Goal: Information Seeking & Learning: Find specific fact

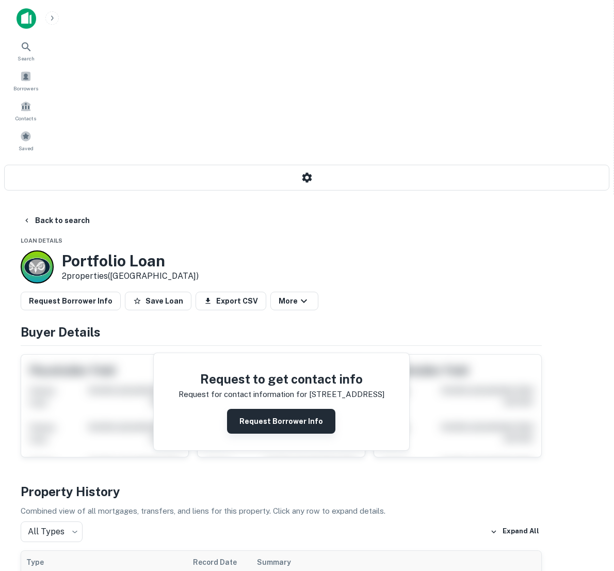
click at [335, 409] on button "Request Borrower Info" at bounding box center [281, 421] width 108 height 25
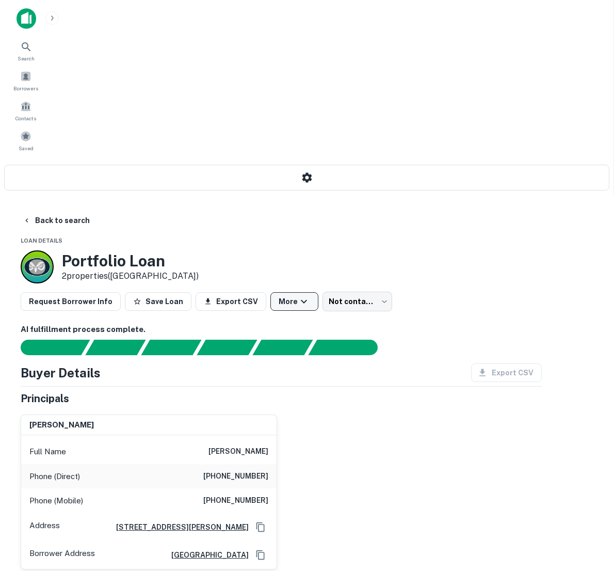
click at [318, 292] on button "More" at bounding box center [294, 301] width 48 height 19
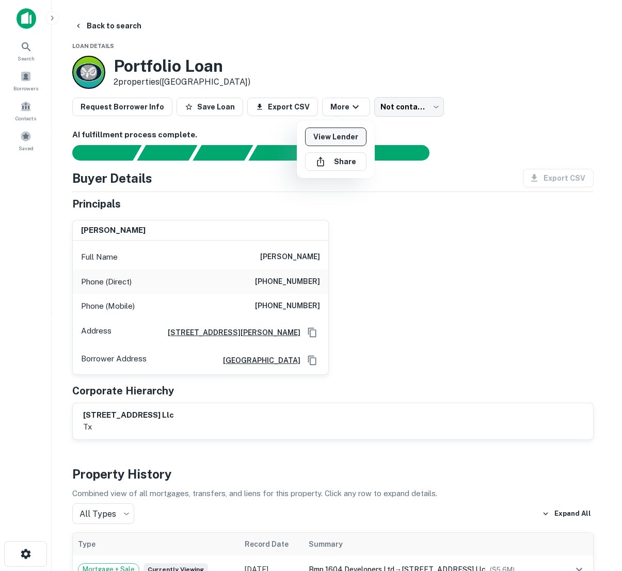
click at [352, 133] on link "View Lender" at bounding box center [335, 136] width 61 height 19
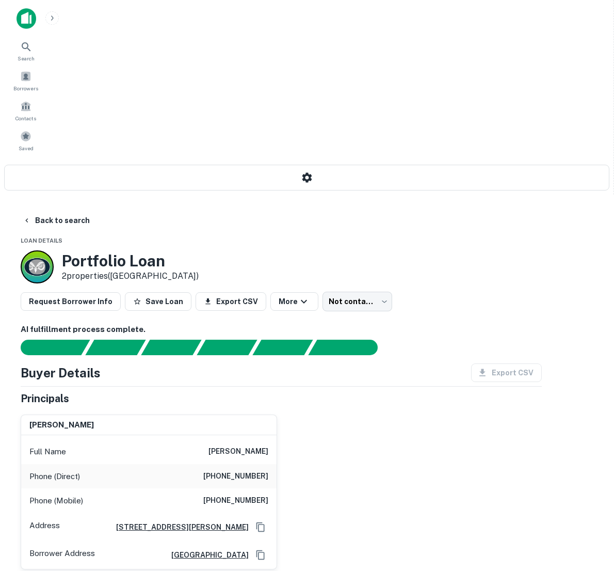
click at [396, 406] on div "alex miller Full Name alex miller Phone (Direct) (870) 935-8205 Phone (Mobile) …" at bounding box center [276, 487] width 529 height 163
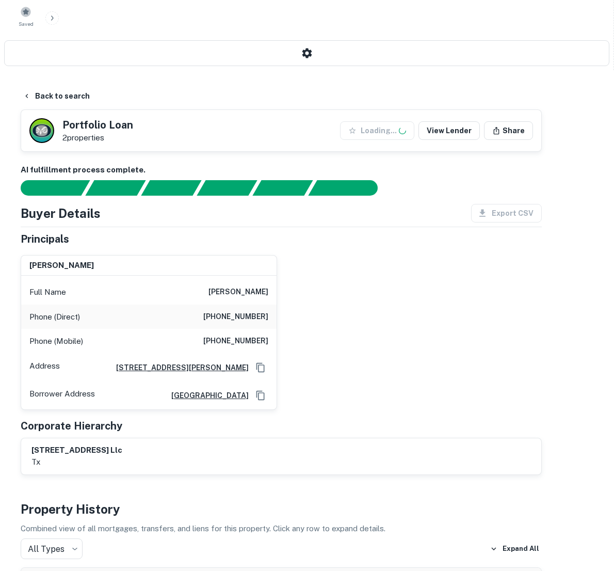
scroll to position [177, 0]
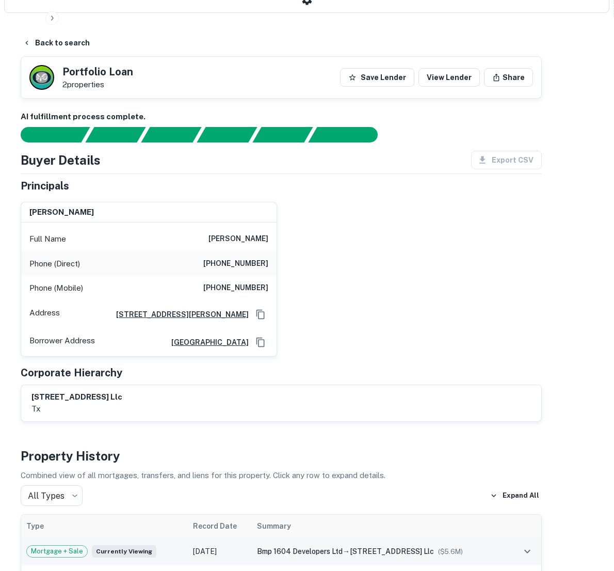
click at [87, 546] on span "Mortgage + Sale" at bounding box center [57, 551] width 60 height 10
click at [481, 545] on div "bmp 1604 developers ltd → 17202 bulverde rd san antonio llc ($ 5.6M )" at bounding box center [380, 550] width 246 height 11
click at [434, 570] on span "[STREET_ADDRESS] llc" at bounding box center [392, 579] width 84 height 8
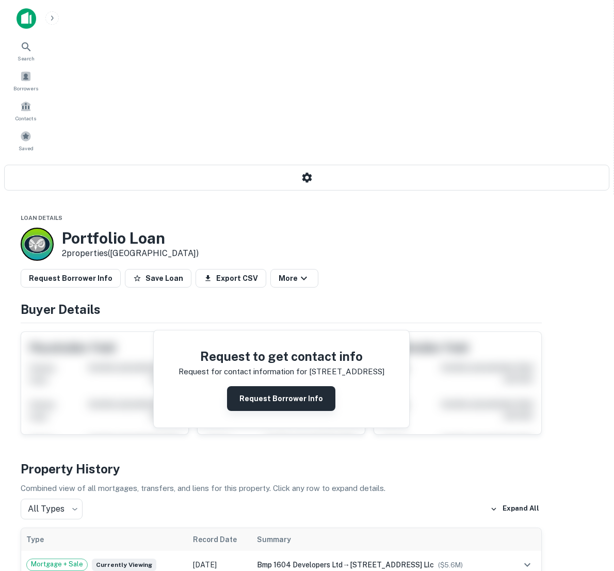
click at [324, 386] on button "Request Borrower Info" at bounding box center [281, 398] width 108 height 25
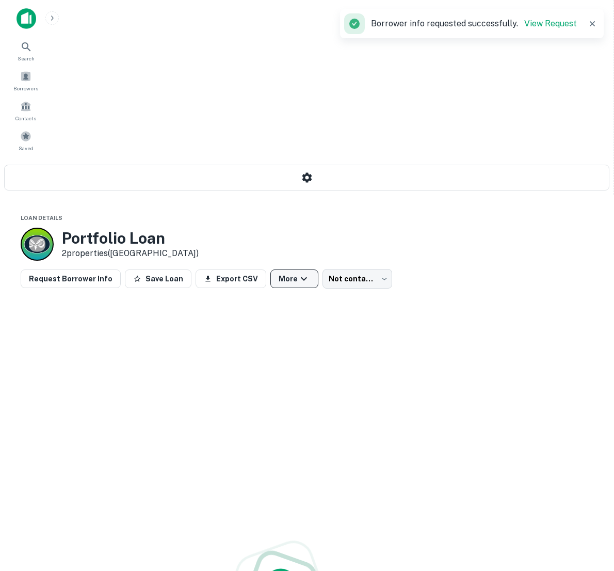
click at [307, 277] on icon "button" at bounding box center [304, 279] width 6 height 4
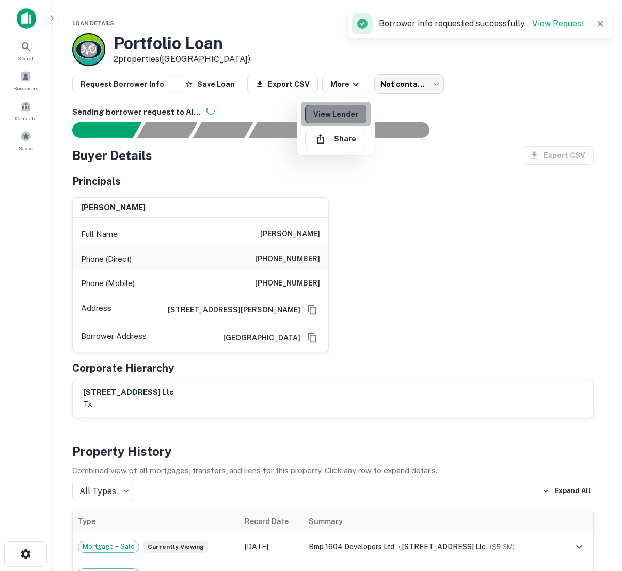
click at [344, 110] on link "View Lender" at bounding box center [335, 114] width 61 height 19
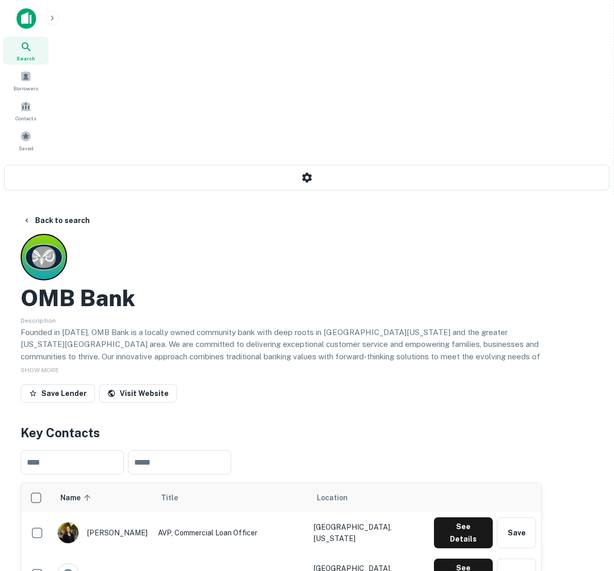
click at [421, 384] on div "Save Lender Visit Website" at bounding box center [281, 395] width 521 height 23
click at [59, 366] on span "SHOW MORE" at bounding box center [40, 369] width 38 height 7
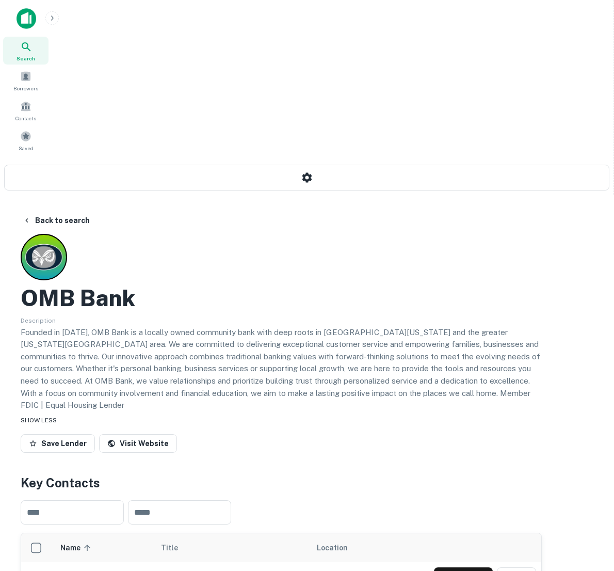
click at [347, 413] on div "SHOW LESS" at bounding box center [281, 419] width 521 height 12
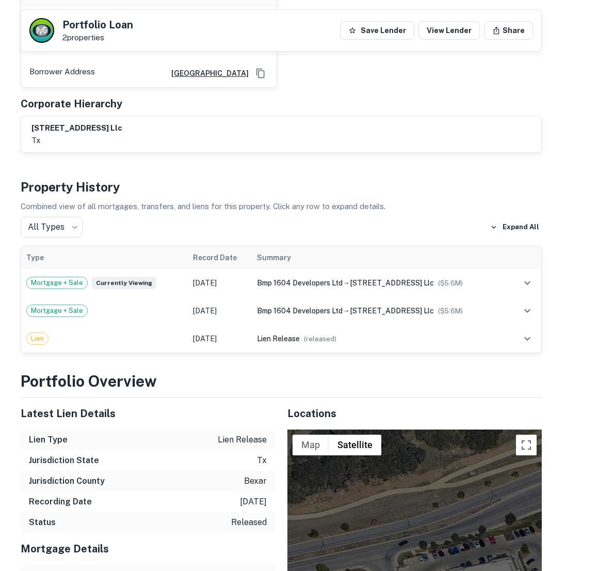
scroll to position [600, 0]
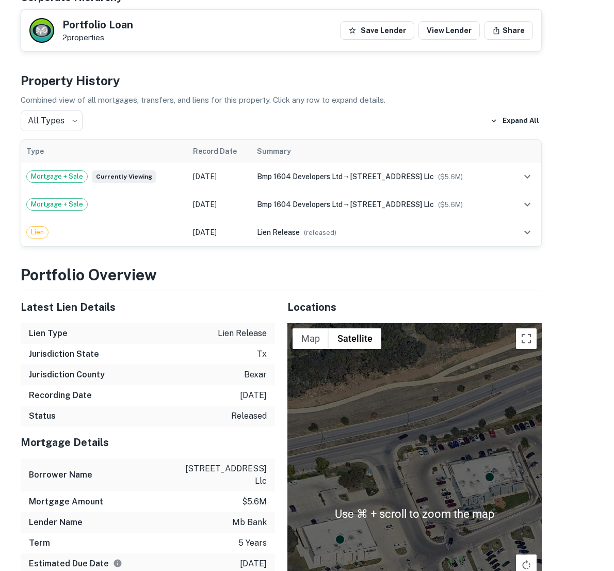
click at [239, 462] on p "17202 bulverde rd san antonio llc" at bounding box center [220, 474] width 93 height 25
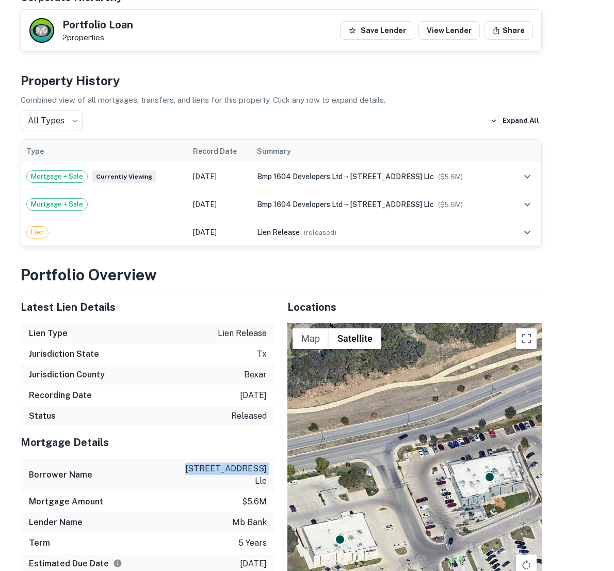
drag, startPoint x: 239, startPoint y: 253, endPoint x: 297, endPoint y: 251, distance: 57.8
click at [267, 462] on p "17202 bulverde rd san antonio llc" at bounding box center [220, 474] width 93 height 25
click at [245, 462] on p "17202 bulverde rd san antonio llc" at bounding box center [220, 474] width 93 height 25
drag, startPoint x: 247, startPoint y: 253, endPoint x: 319, endPoint y: 264, distance: 73.5
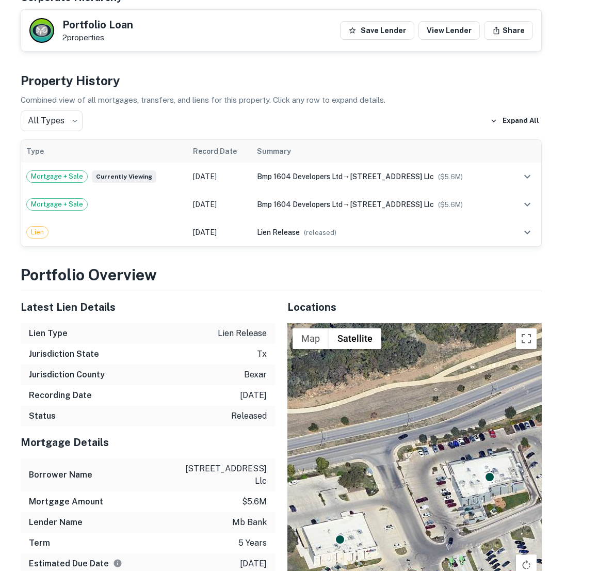
click at [275, 458] on div "Borrower Name 17202 bulverde rd san antonio llc" at bounding box center [148, 474] width 254 height 33
click at [245, 462] on p "17202 bulverde rd san antonio llc" at bounding box center [220, 474] width 93 height 25
click at [239, 462] on p "17202 bulverde rd san antonio llc" at bounding box center [220, 474] width 93 height 25
drag, startPoint x: 239, startPoint y: 254, endPoint x: 287, endPoint y: 266, distance: 49.4
click at [267, 462] on p "17202 bulverde rd san antonio llc" at bounding box center [220, 474] width 93 height 25
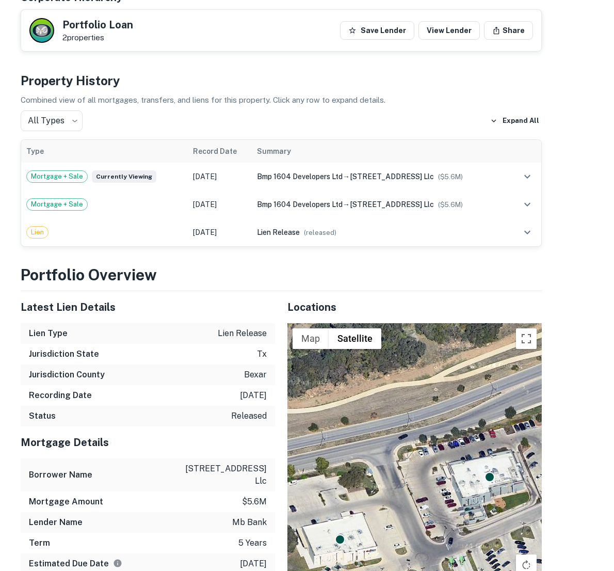
copy p "17202 bulverde rd san antonio"
